Goal: Task Accomplishment & Management: Manage account settings

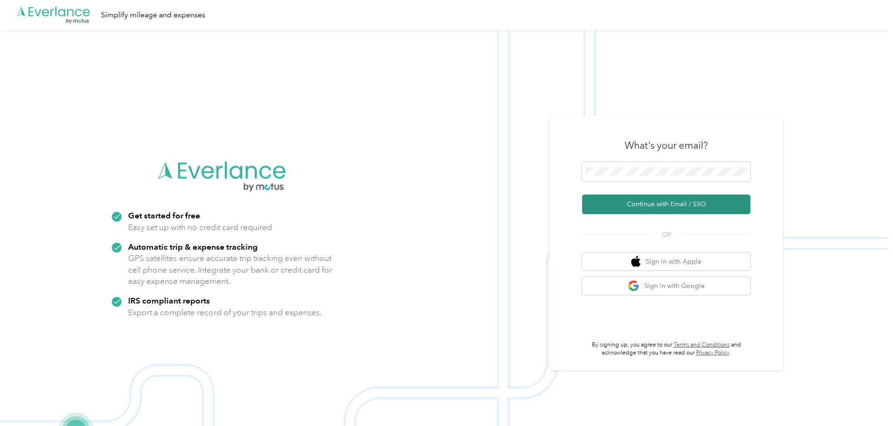
click at [629, 200] on button "Continue with Email / SSO" at bounding box center [666, 204] width 168 height 20
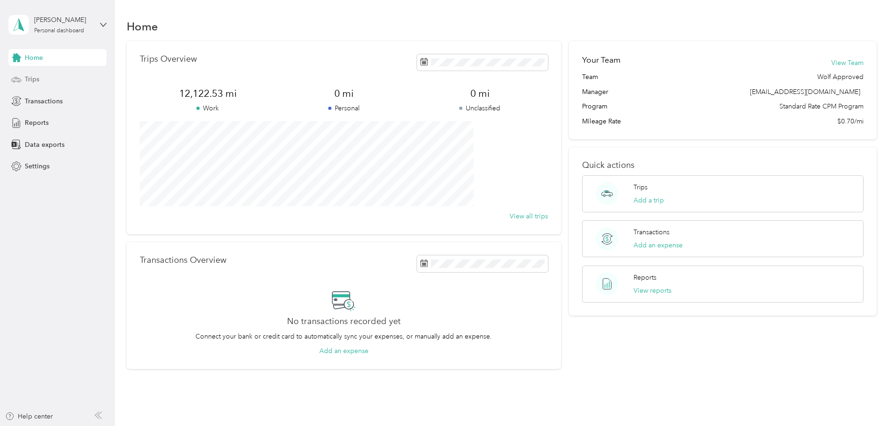
click at [35, 81] on span "Trips" at bounding box center [32, 79] width 14 height 10
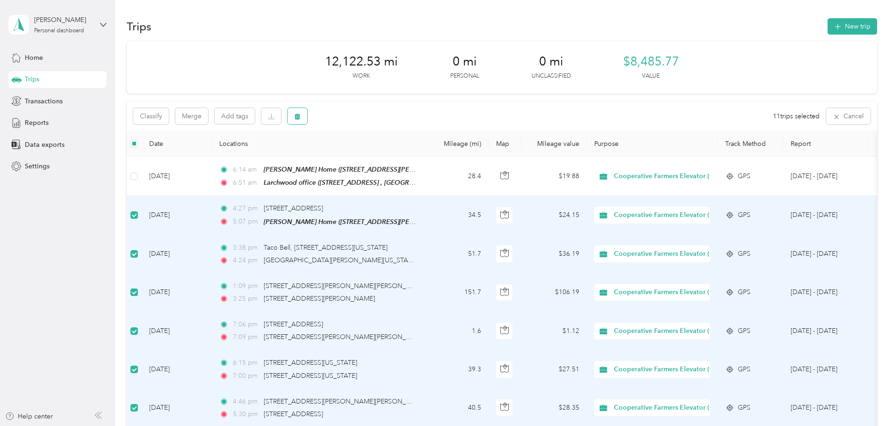
click at [307, 121] on button "button" at bounding box center [297, 116] width 20 height 16
click at [429, 153] on button "Yes" at bounding box center [431, 155] width 18 height 15
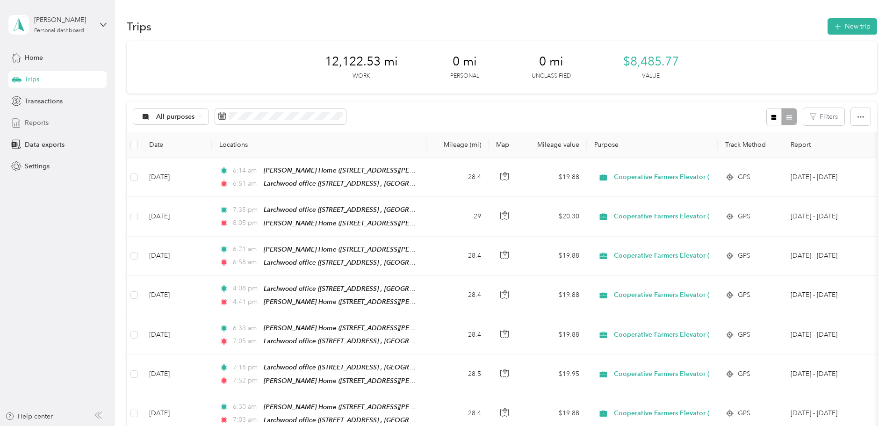
click at [48, 122] on span "Reports" at bounding box center [37, 123] width 24 height 10
